Goal: Task Accomplishment & Management: Manage account settings

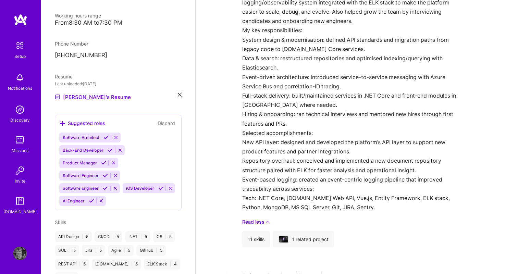
scroll to position [1140, 0]
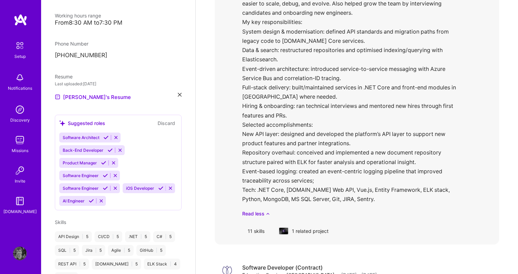
click at [316, 223] on div "1 related project" at bounding box center [303, 231] width 61 height 16
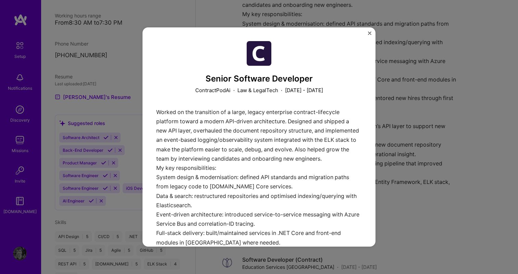
click at [370, 33] on img "Close" at bounding box center [369, 32] width 3 height 3
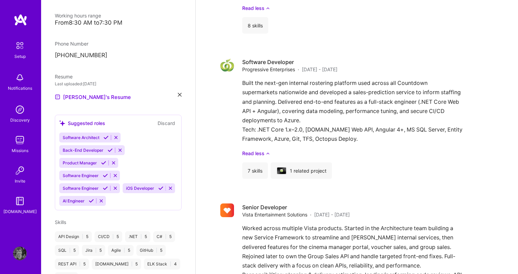
scroll to position [1549, 0]
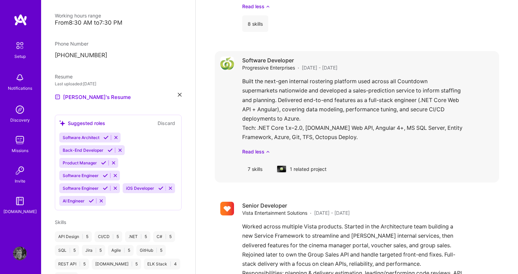
click at [294, 161] on div "1 related project" at bounding box center [300, 169] width 61 height 16
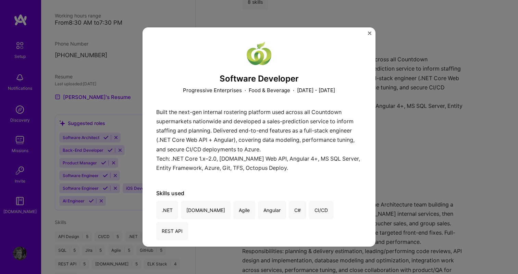
click at [369, 33] on img "Close" at bounding box center [369, 32] width 3 height 3
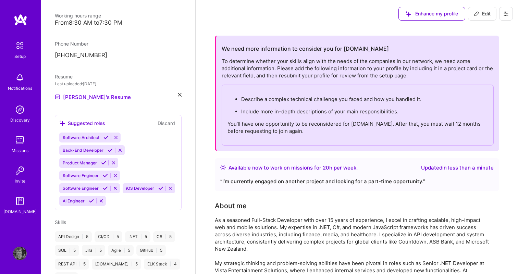
click at [476, 14] on icon at bounding box center [476, 13] width 5 height 5
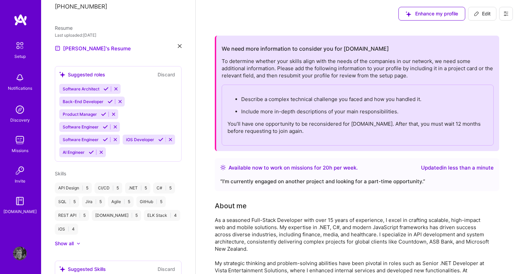
select select "GE"
select select "Right Now"
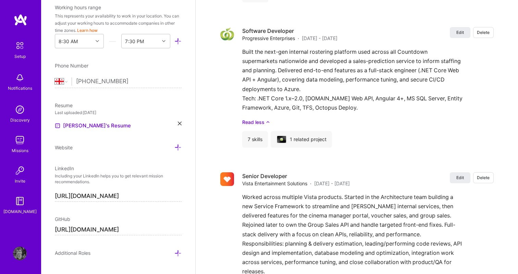
scroll to position [1885, 0]
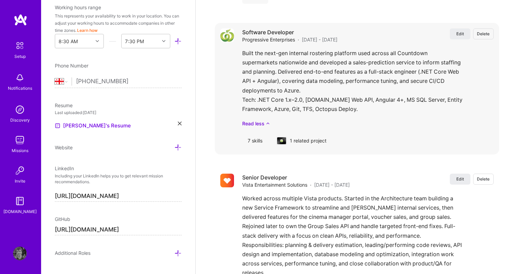
click at [309, 135] on div "1 related project" at bounding box center [300, 141] width 61 height 16
click at [455, 33] on div "Software Developer Progressive Enterprises · [DATE] - [DATE] Edit Delete" at bounding box center [367, 35] width 251 height 15
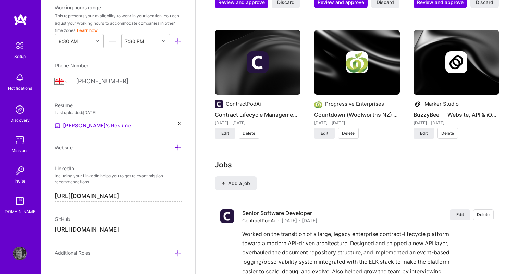
scroll to position [1177, 0]
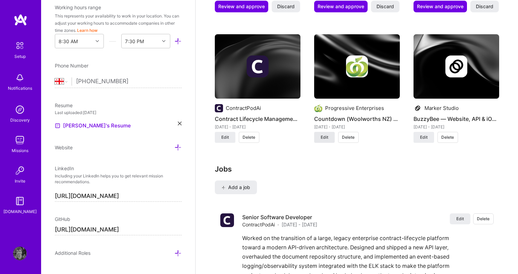
click at [320, 134] on span "Edit" at bounding box center [324, 137] width 8 height 6
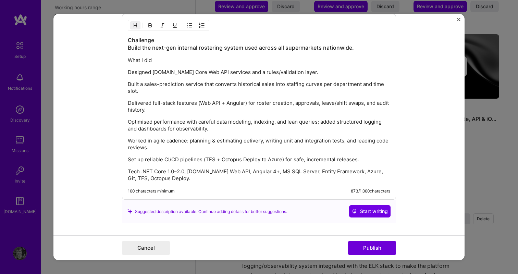
scroll to position [749, 0]
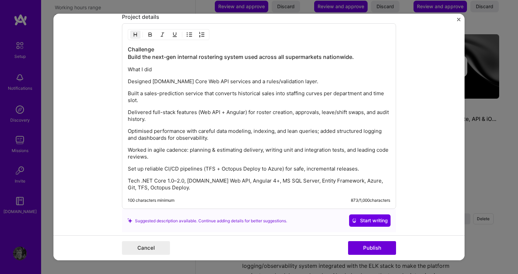
click at [144, 222] on div "Suggested description available. Continue adding details for better suggestions." at bounding box center [207, 220] width 160 height 7
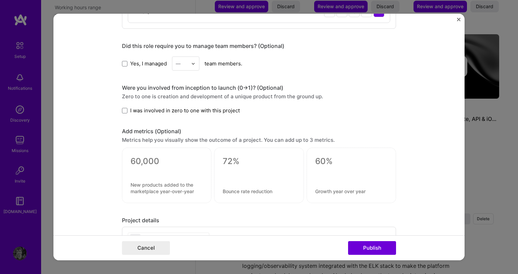
scroll to position [536, 0]
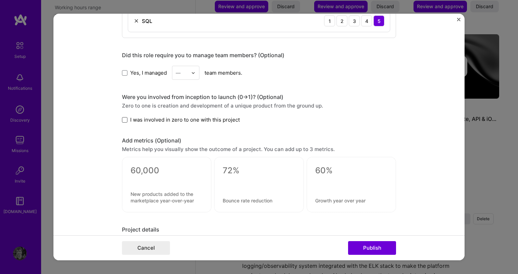
click at [124, 119] on span at bounding box center [124, 119] width 5 height 5
click at [0, 0] on input "I was involved in zero to one with this project" at bounding box center [0, 0] width 0 height 0
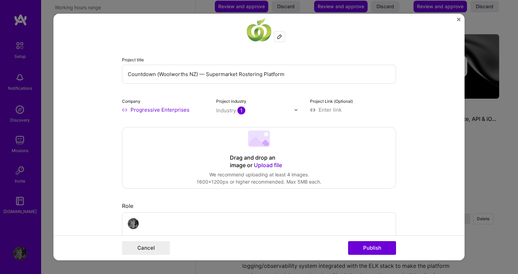
scroll to position [0, 0]
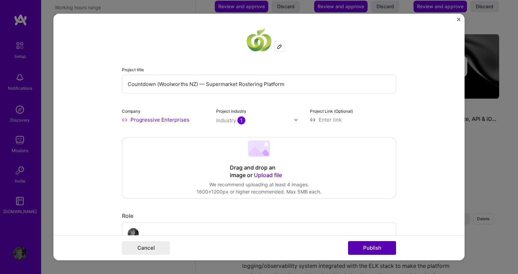
click at [370, 244] on button "Publish" at bounding box center [372, 248] width 48 height 14
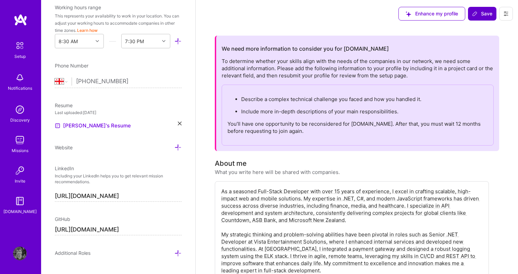
click at [479, 15] on span "Save" at bounding box center [482, 13] width 20 height 7
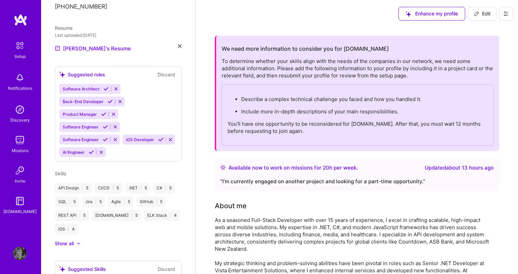
scroll to position [156, 0]
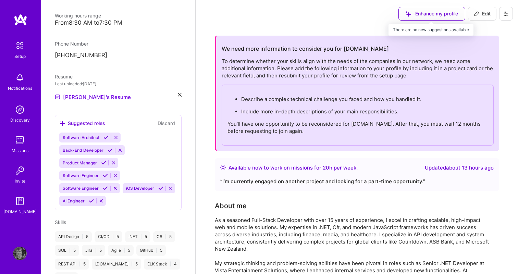
click at [434, 17] on div "Enhance my profile" at bounding box center [431, 14] width 67 height 14
click at [422, 13] on div "Enhance my profile" at bounding box center [431, 14] width 67 height 14
click at [408, 14] on div "Enhance my profile" at bounding box center [431, 14] width 67 height 14
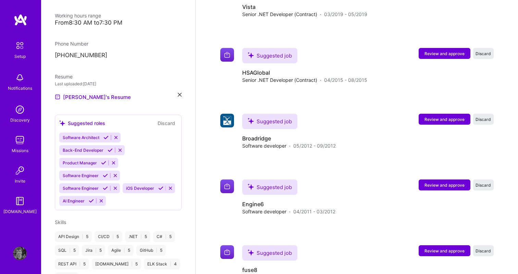
scroll to position [2524, 0]
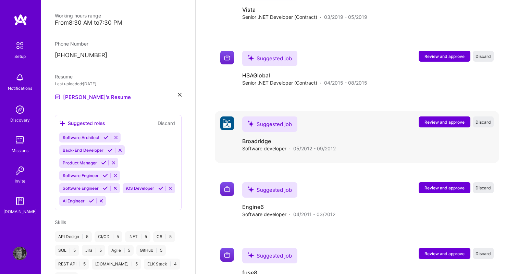
click at [261, 137] on h4 "Broadridge" at bounding box center [288, 141] width 93 height 8
click at [443, 119] on span "Review and approve" at bounding box center [444, 122] width 40 height 6
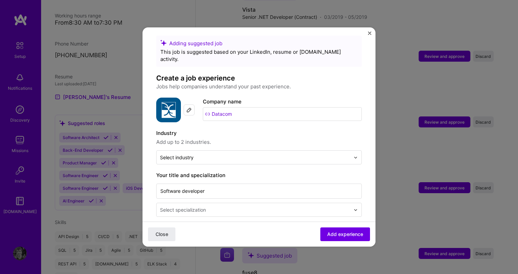
scroll to position [0, 0]
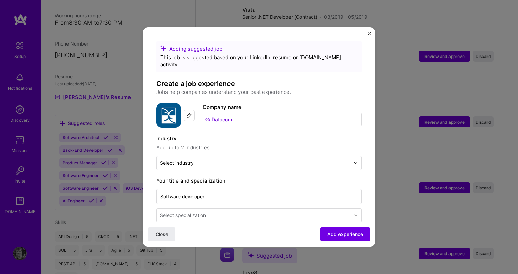
click at [369, 31] on img "Close" at bounding box center [369, 32] width 3 height 3
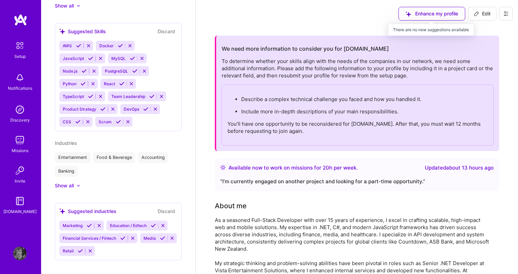
click at [415, 10] on div "Enhance my profile" at bounding box center [431, 14] width 67 height 14
click at [428, 14] on div "Enhance my profile" at bounding box center [431, 14] width 67 height 14
click at [432, 14] on div "Enhance my profile" at bounding box center [431, 14] width 67 height 14
click at [489, 15] on span "Edit" at bounding box center [482, 13] width 17 height 7
select select "GE"
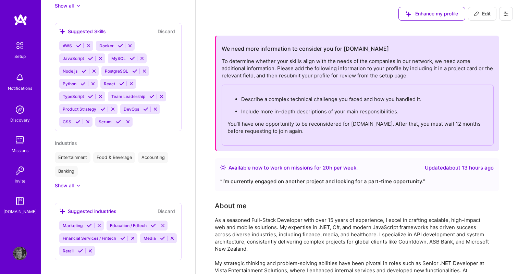
select select "Right Now"
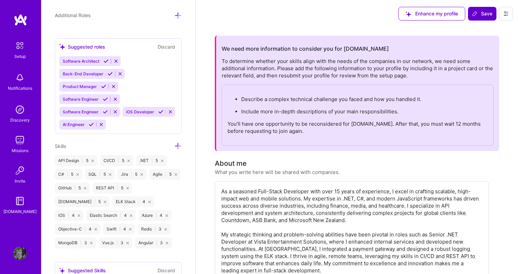
scroll to position [264, 0]
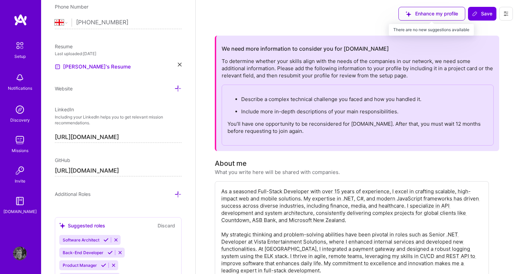
click at [435, 15] on div "Enhance my profile" at bounding box center [431, 14] width 67 height 14
click at [475, 14] on icon at bounding box center [474, 13] width 5 height 5
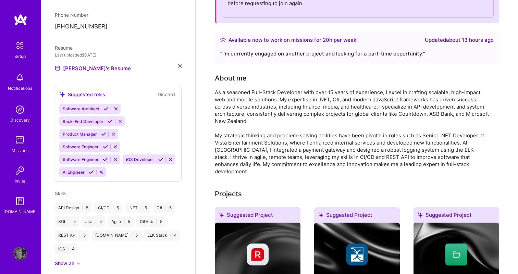
scroll to position [0, 0]
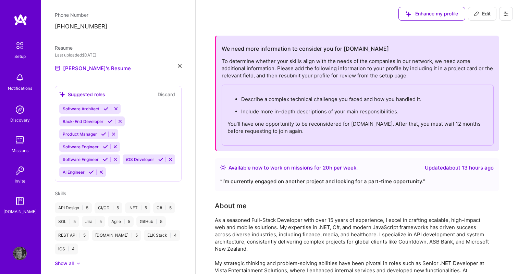
click at [508, 14] on icon at bounding box center [505, 13] width 5 height 5
click at [19, 17] on img at bounding box center [21, 20] width 14 height 12
click at [21, 53] on div "Setup" at bounding box center [19, 56] width 11 height 7
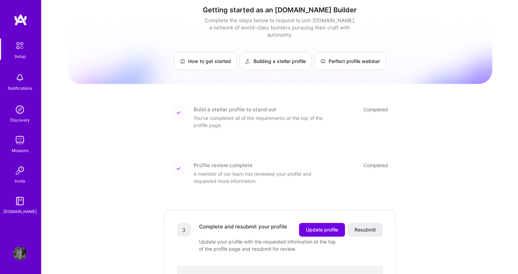
scroll to position [5, 0]
click at [314, 226] on span "Update profile" at bounding box center [322, 229] width 32 height 7
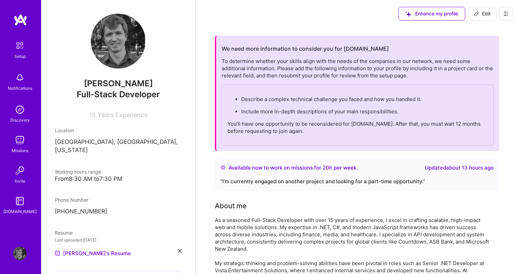
click at [119, 40] on img at bounding box center [118, 41] width 55 height 55
click at [476, 13] on icon at bounding box center [476, 13] width 5 height 5
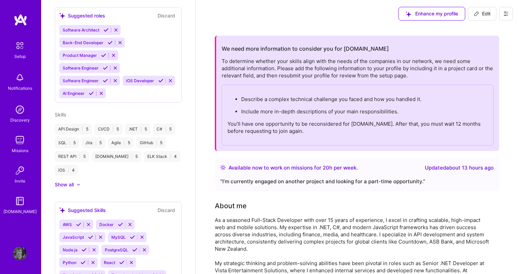
select select "GE"
select select "Right Now"
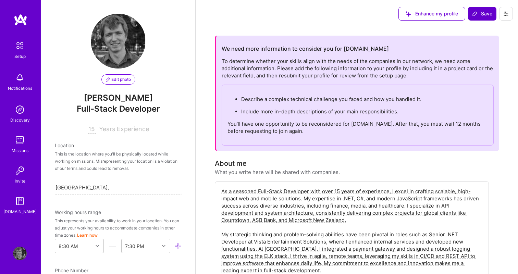
click at [114, 81] on span "Edit photo" at bounding box center [118, 79] width 25 height 6
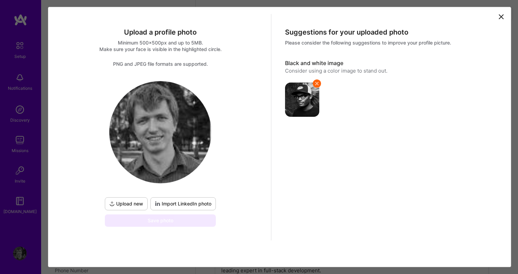
click at [131, 205] on span "Upload new" at bounding box center [126, 203] width 34 height 7
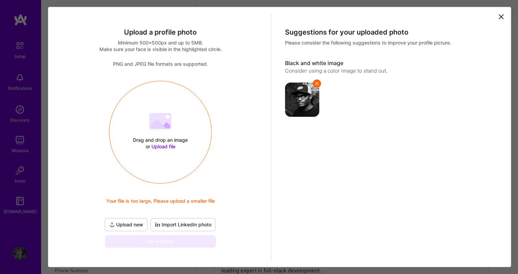
click at [168, 143] on span "Upload file" at bounding box center [163, 146] width 24 height 6
click at [169, 227] on span "Import LinkedIn photo" at bounding box center [183, 224] width 56 height 7
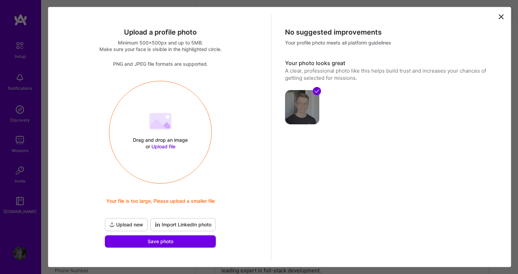
scroll to position [21, 0]
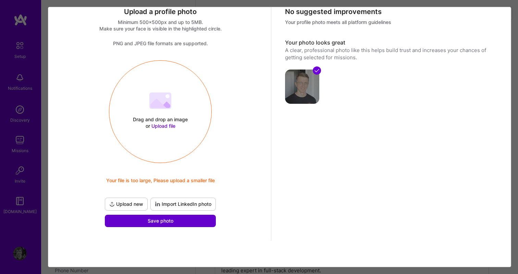
click at [194, 223] on button "Save photo" at bounding box center [160, 221] width 111 height 12
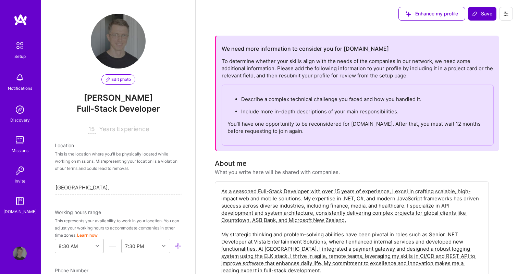
click at [128, 45] on img at bounding box center [118, 41] width 55 height 55
click at [110, 80] on span "Edit photo" at bounding box center [118, 79] width 25 height 6
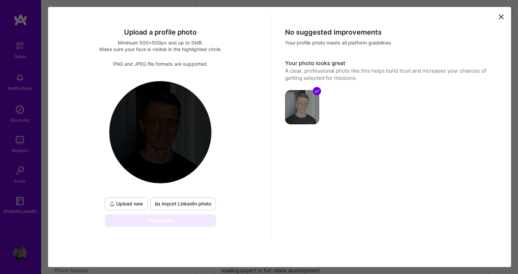
click at [500, 16] on icon at bounding box center [501, 17] width 4 height 4
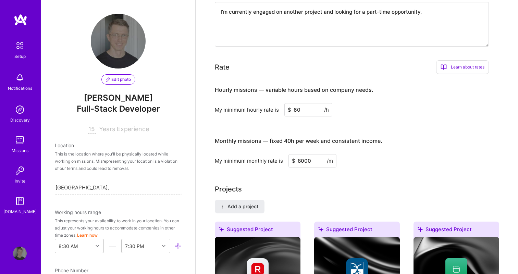
scroll to position [406, 0]
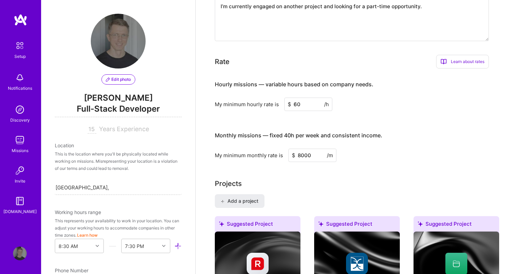
click at [476, 65] on div "Learn about rates" at bounding box center [462, 62] width 53 height 14
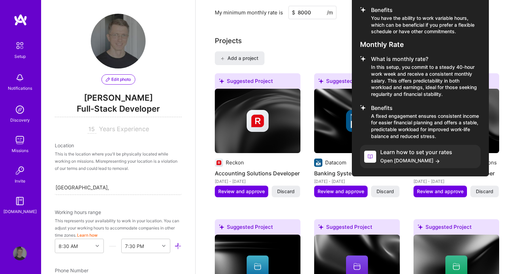
scroll to position [446, 0]
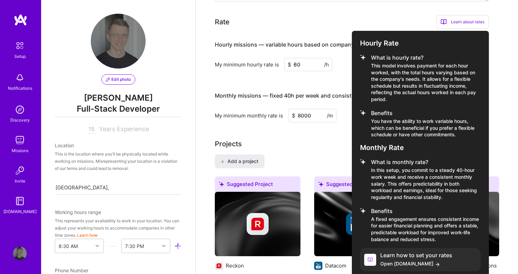
click at [209, 84] on div at bounding box center [259, 137] width 518 height 274
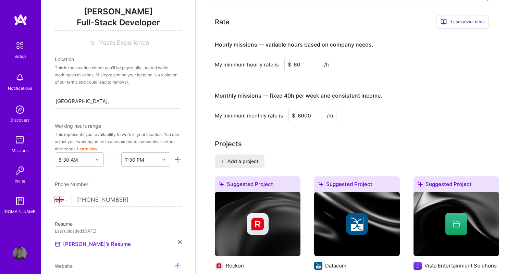
scroll to position [111, 0]
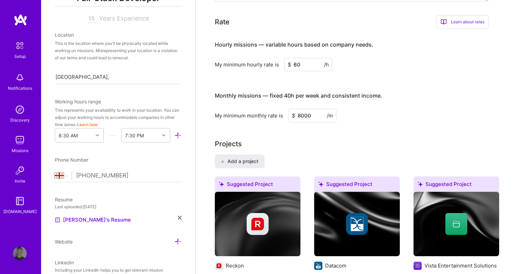
click at [109, 74] on div "[GEOGRAPHIC_DATA], [GEOGRAPHIC_DATA], [US_STATE] [GEOGRAPHIC_DATA], [GEOGRAPHIC…" at bounding box center [118, 77] width 127 height 14
drag, startPoint x: 73, startPoint y: 75, endPoint x: 68, endPoint y: 75, distance: 4.8
click at [68, 75] on input "[GEOGRAPHIC_DATA], [GEOGRAPHIC_DATA], [US_STATE]" at bounding box center [81, 76] width 53 height 7
click at [191, 97] on div "Edit photo [PERSON_NAME] Full-Stack Developer 15 Years Experience Location This…" at bounding box center [118, 137] width 154 height 274
click at [148, 76] on div "Search location..." at bounding box center [118, 77] width 127 height 14
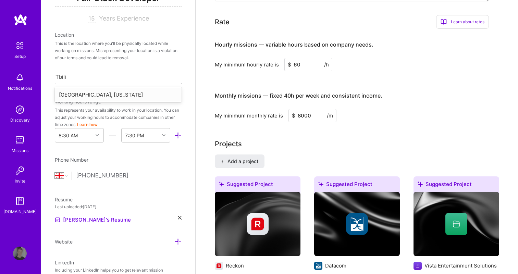
type input "[GEOGRAPHIC_DATA]"
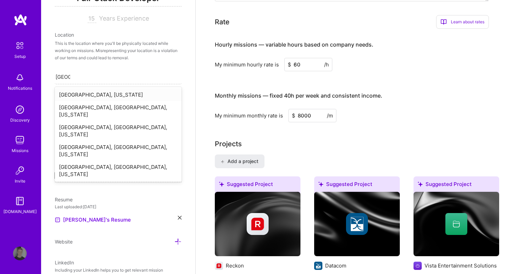
click at [127, 98] on div "[GEOGRAPHIC_DATA], [US_STATE]" at bounding box center [118, 94] width 127 height 13
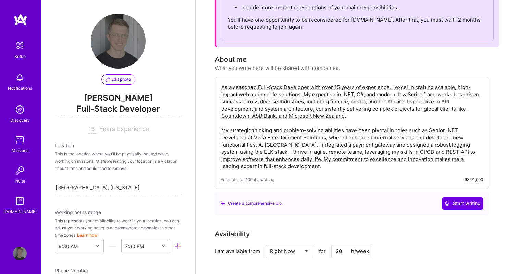
scroll to position [0, 0]
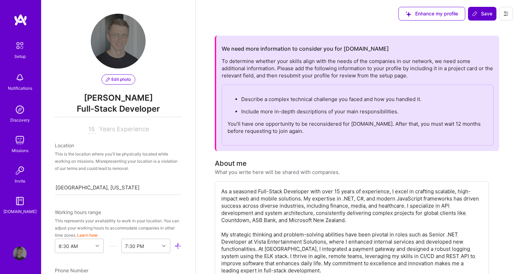
click at [483, 11] on span "Save" at bounding box center [482, 13] width 20 height 7
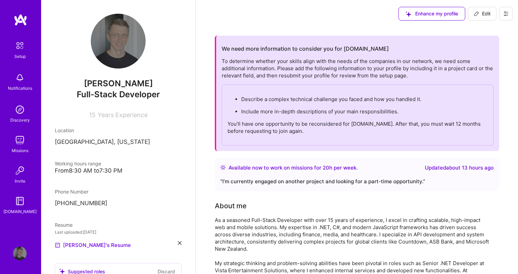
click at [481, 14] on span "Edit" at bounding box center [482, 13] width 17 height 7
select select "GE"
select select "Right Now"
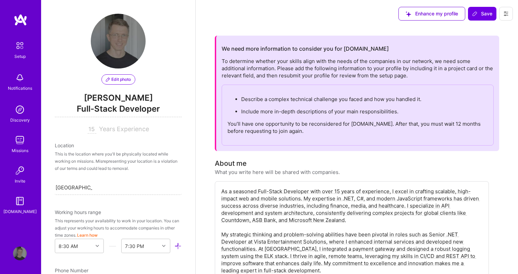
click at [91, 127] on input "15" at bounding box center [92, 129] width 9 height 8
click at [94, 129] on input "15" at bounding box center [92, 129] width 9 height 8
type input "1"
type input "17"
click at [175, 135] on div "Edit photo [PERSON_NAME] Full-Stack Developer 17 Years Experience Location This…" at bounding box center [118, 137] width 154 height 274
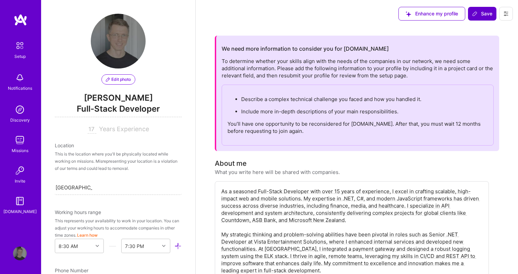
click at [477, 14] on icon at bounding box center [474, 13] width 5 height 5
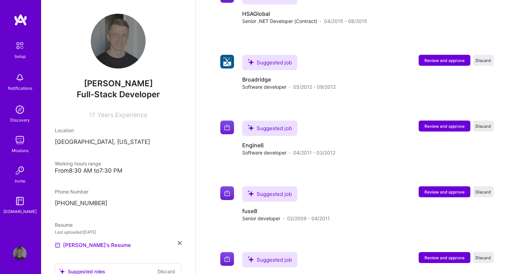
scroll to position [2052, 0]
